Goal: Information Seeking & Learning: Learn about a topic

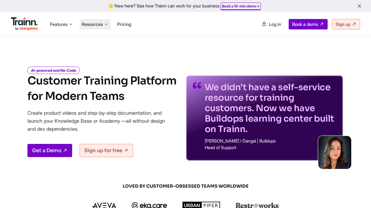
click at [91, 24] on span "Resources" at bounding box center [92, 24] width 21 height 6
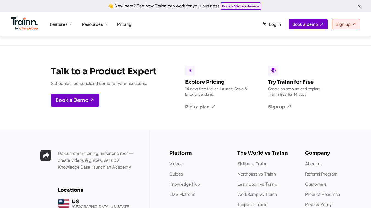
scroll to position [1640, 0]
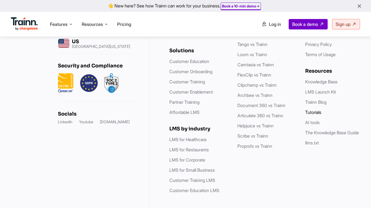
click at [311, 109] on link "Tutorials" at bounding box center [313, 111] width 16 height 5
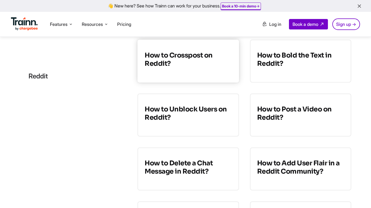
scroll to position [140, 0]
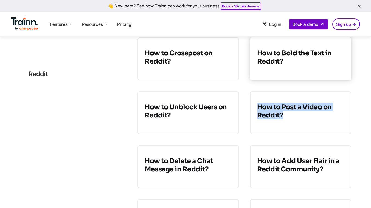
click at [267, 58] on h3 "How to Bold the Text in Reddit?" at bounding box center [300, 57] width 87 height 16
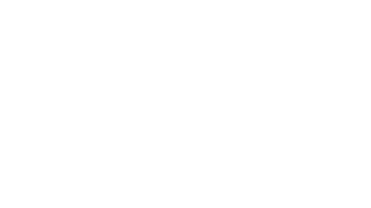
scroll to position [140, 0]
